Goal: Information Seeking & Learning: Learn about a topic

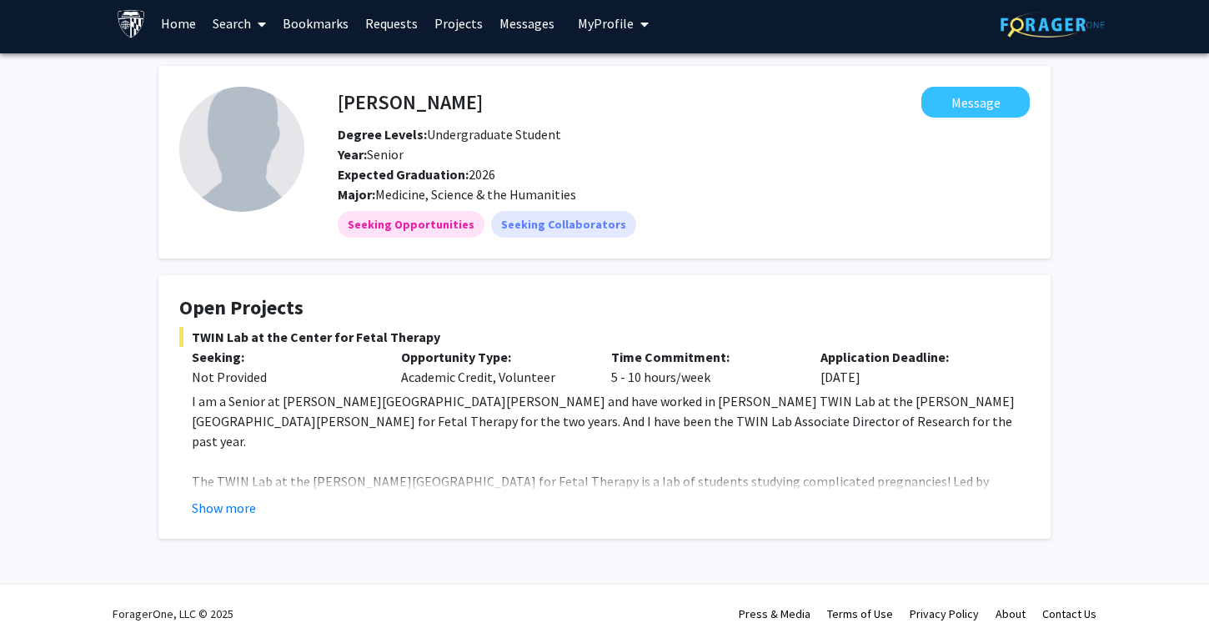
scroll to position [8, 0]
click at [1056, 0] on link at bounding box center [1052, 23] width 104 height 58
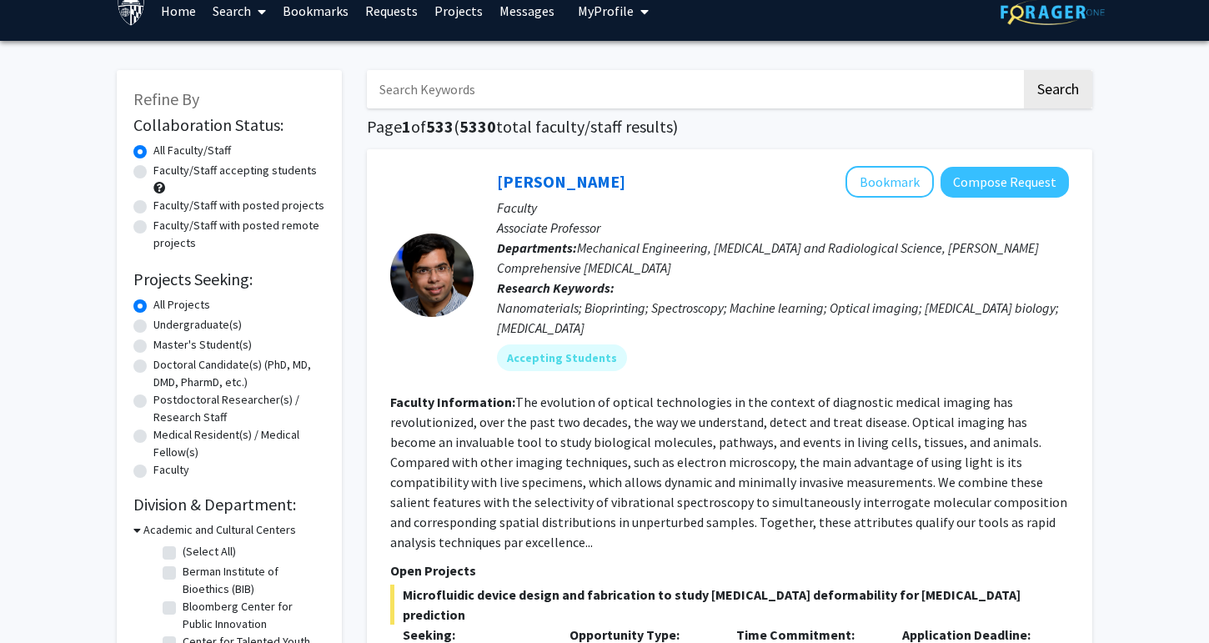
scroll to position [20, 0]
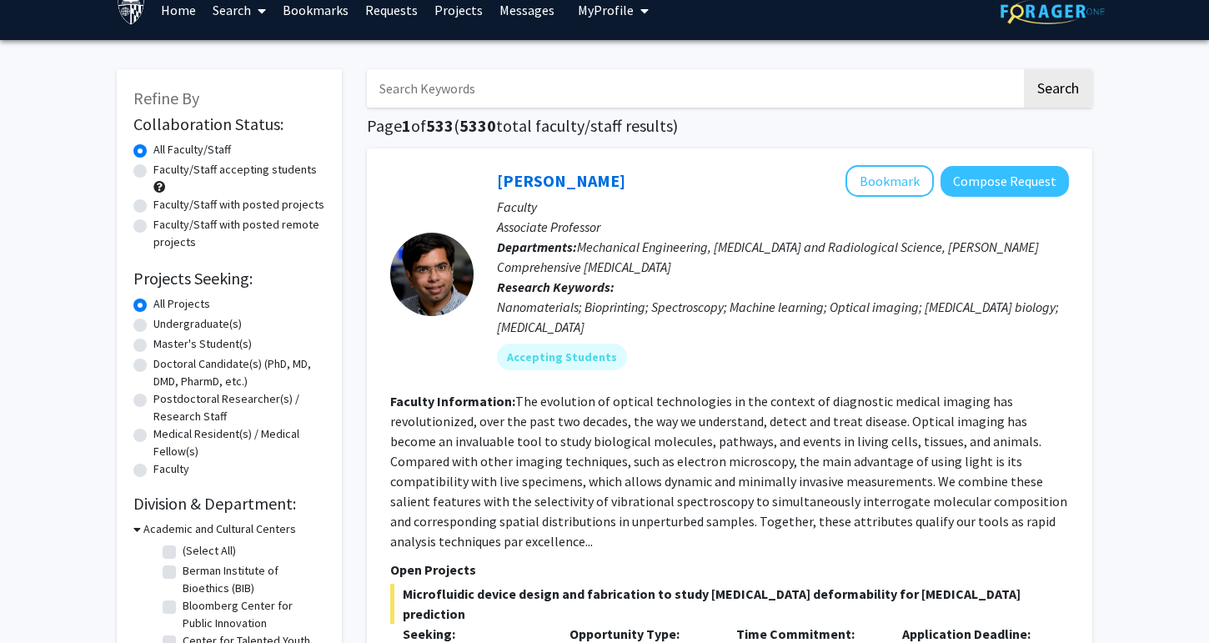
click at [211, 325] on label "Undergraduate(s)" at bounding box center [197, 324] width 88 height 18
click at [164, 325] on input "Undergraduate(s)" at bounding box center [158, 320] width 11 height 11
radio input "true"
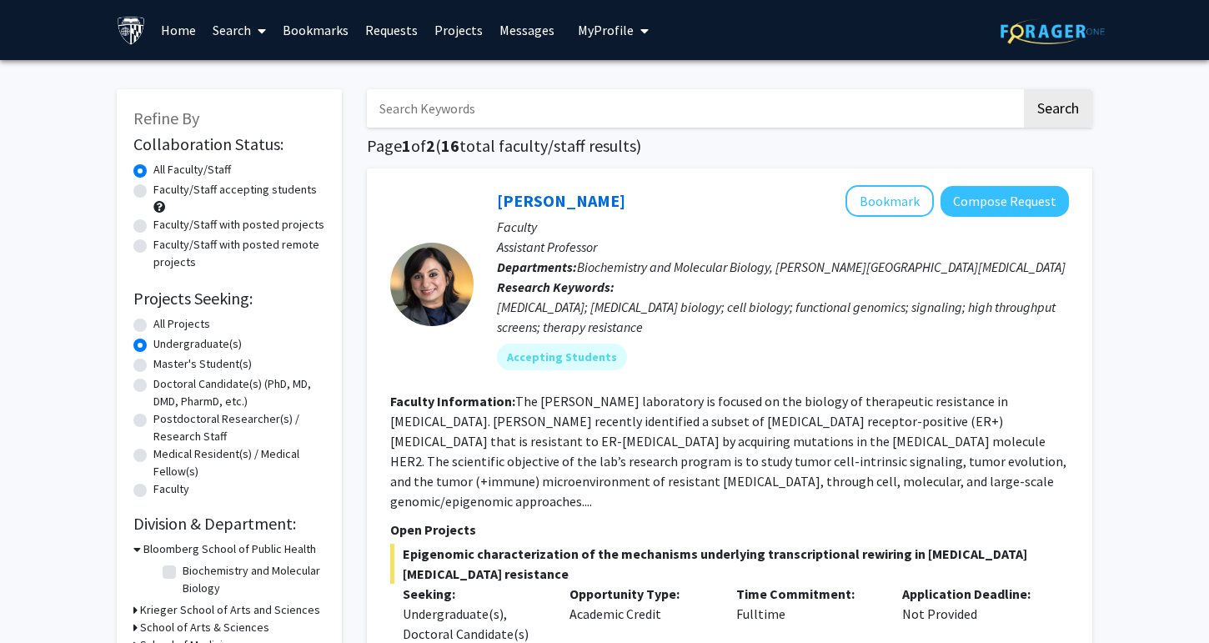
click at [200, 323] on label "All Projects" at bounding box center [181, 324] width 57 height 18
click at [164, 323] on input "All Projects" at bounding box center [158, 320] width 11 height 11
radio input "true"
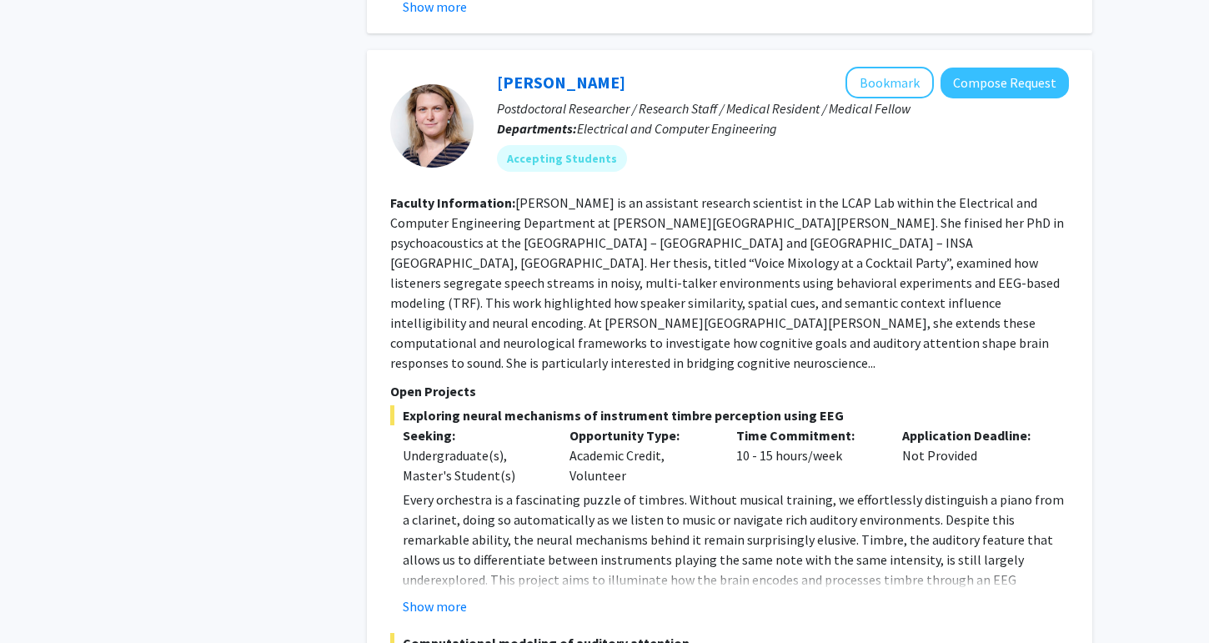
scroll to position [2975, 0]
